Goal: Find specific page/section: Find specific page/section

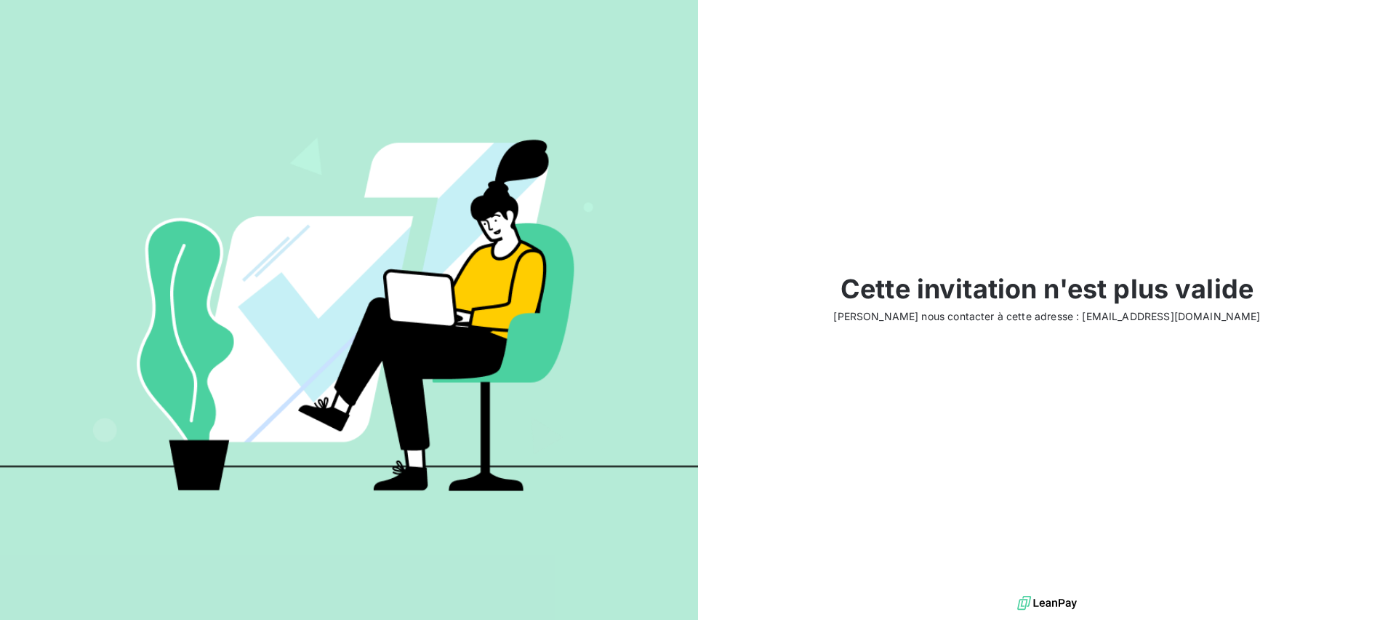
click at [1101, 292] on span "Cette invitation n'est plus valide" at bounding box center [1047, 288] width 413 height 39
click at [1047, 601] on img at bounding box center [1048, 603] width 60 height 22
click at [1138, 319] on span "Veuillez nous contacter à cette adresse : support@leanpay.fr" at bounding box center [1047, 315] width 427 height 15
drag, startPoint x: 1200, startPoint y: 315, endPoint x: 1097, endPoint y: 349, distance: 108.8
click at [1097, 349] on div "Cette invitation n'est plus valide Veuillez nous contacter à cette adresse : su…" at bounding box center [1047, 296] width 698 height 592
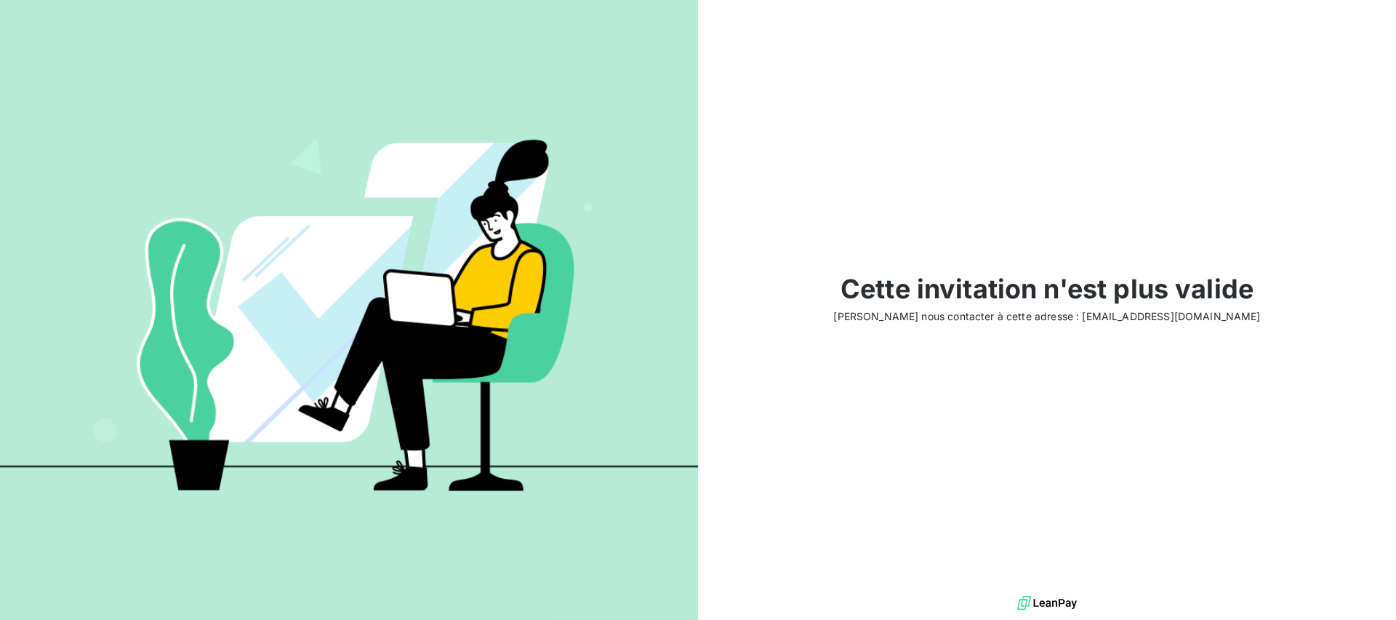
click at [1050, 604] on img at bounding box center [1048, 603] width 60 height 22
click at [672, 314] on img at bounding box center [349, 309] width 698 height 437
click at [863, 146] on div "Cette invitation n'est plus valide Veuillez nous contacter à cette adresse : su…" at bounding box center [1047, 296] width 698 height 592
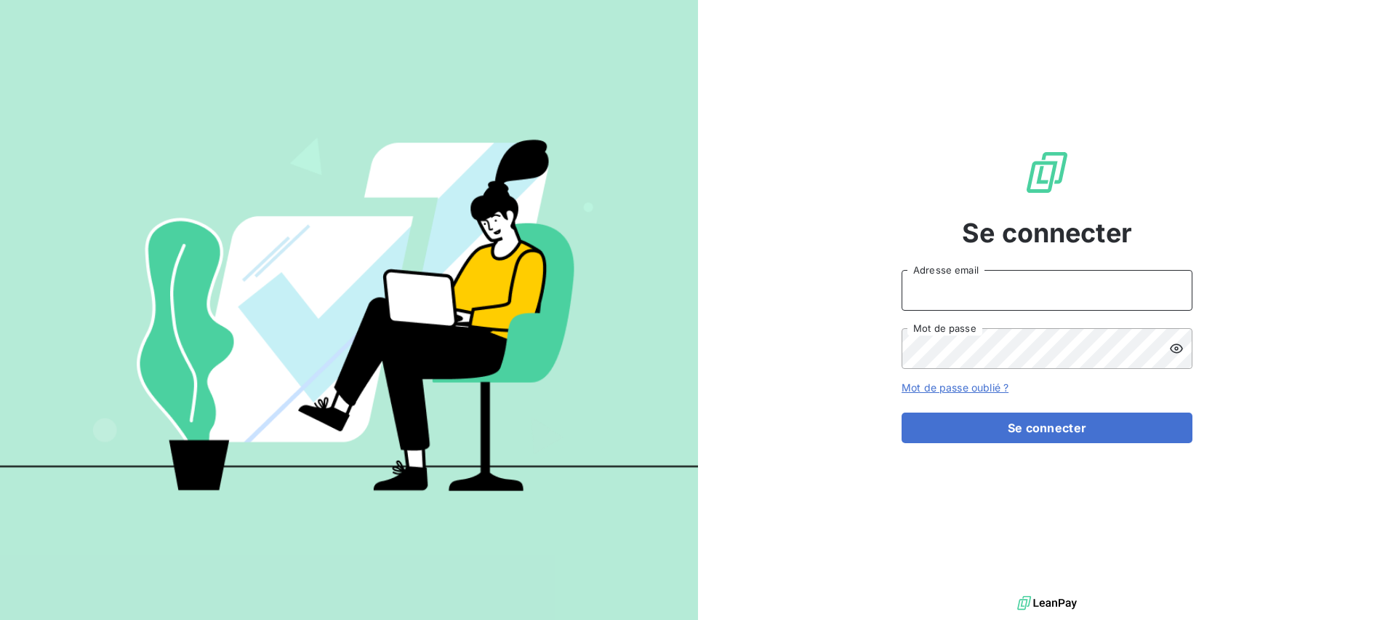
type input "laetitia.conthe@equilibre-france-ergonomie.fr"
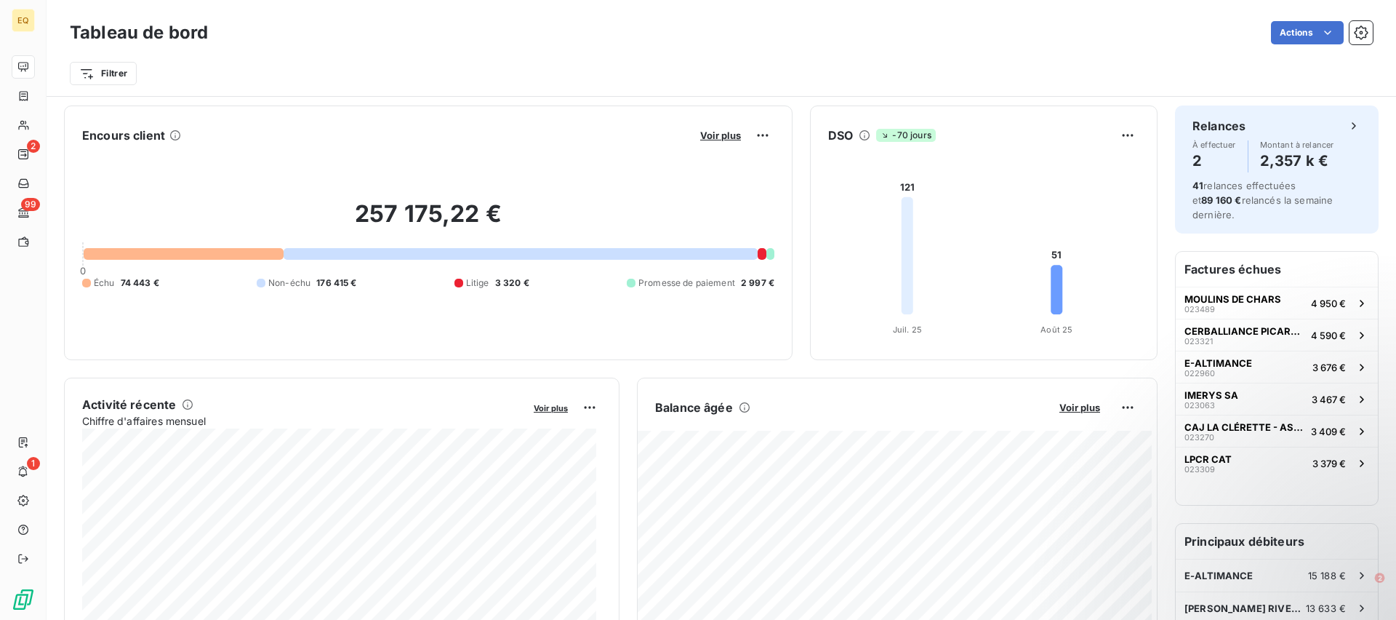
scroll to position [4, 0]
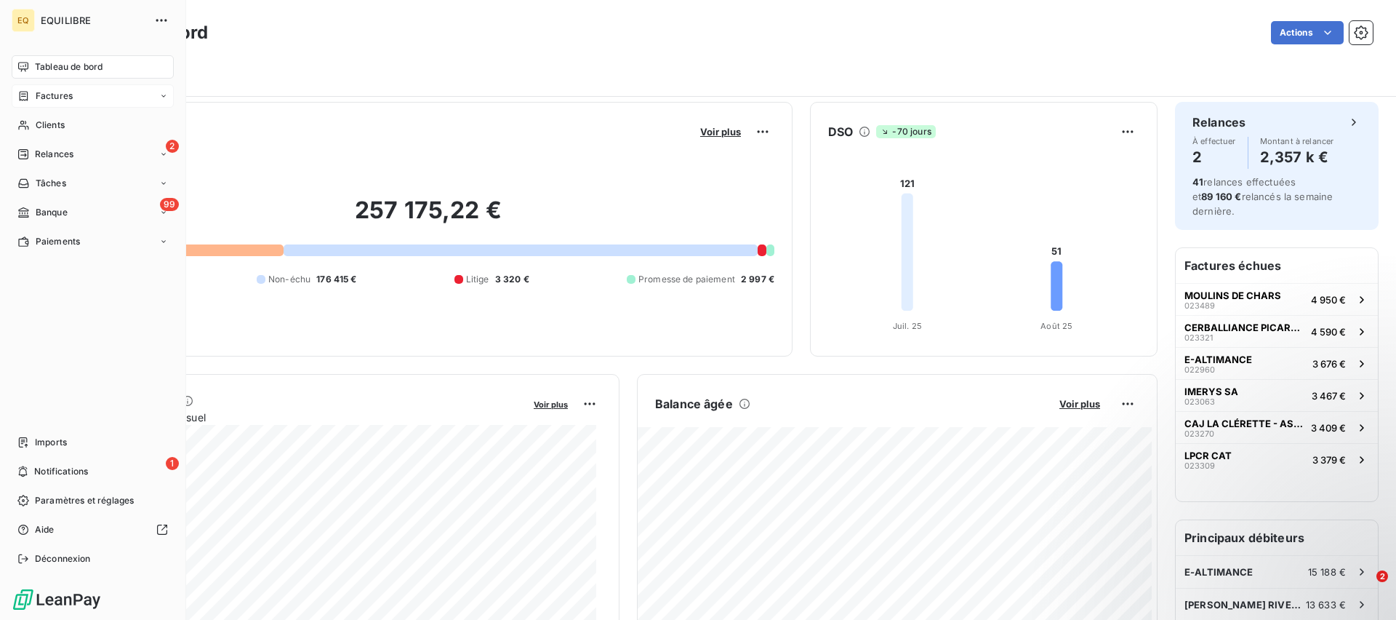
click at [55, 89] on span "Factures" at bounding box center [54, 95] width 37 height 13
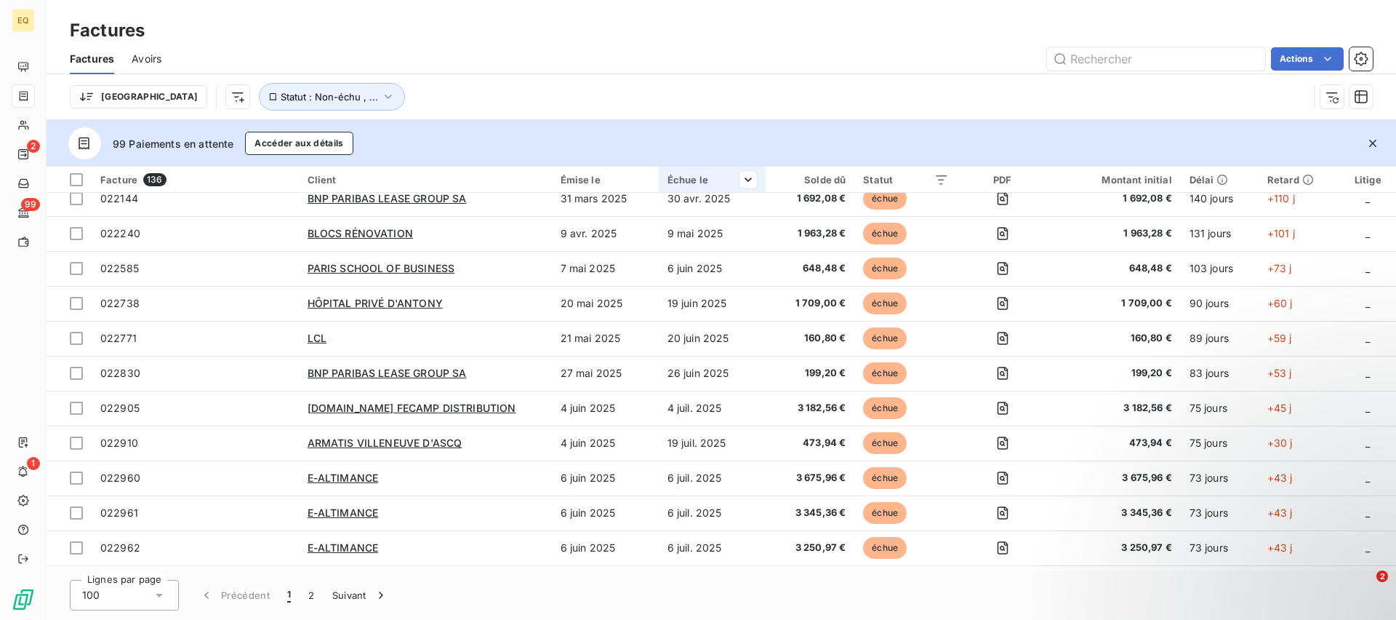
scroll to position [25, 0]
